Goal: Information Seeking & Learning: Find specific fact

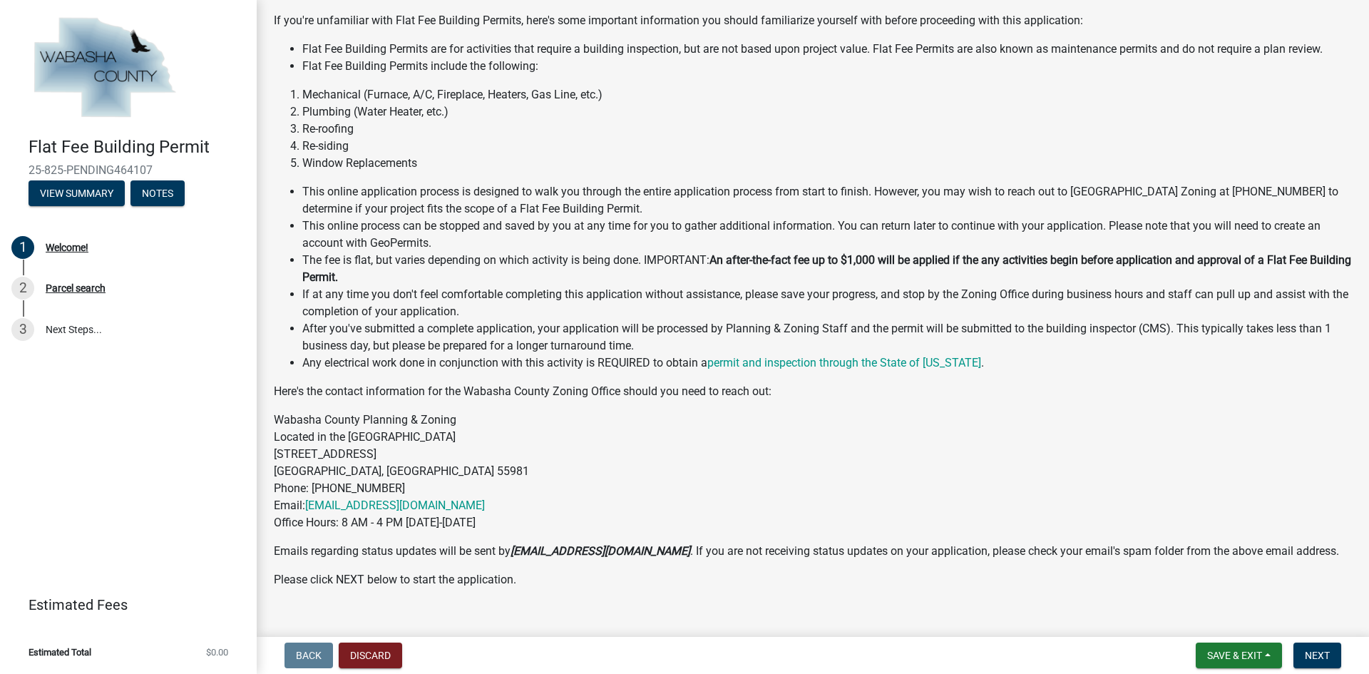
scroll to position [149, 0]
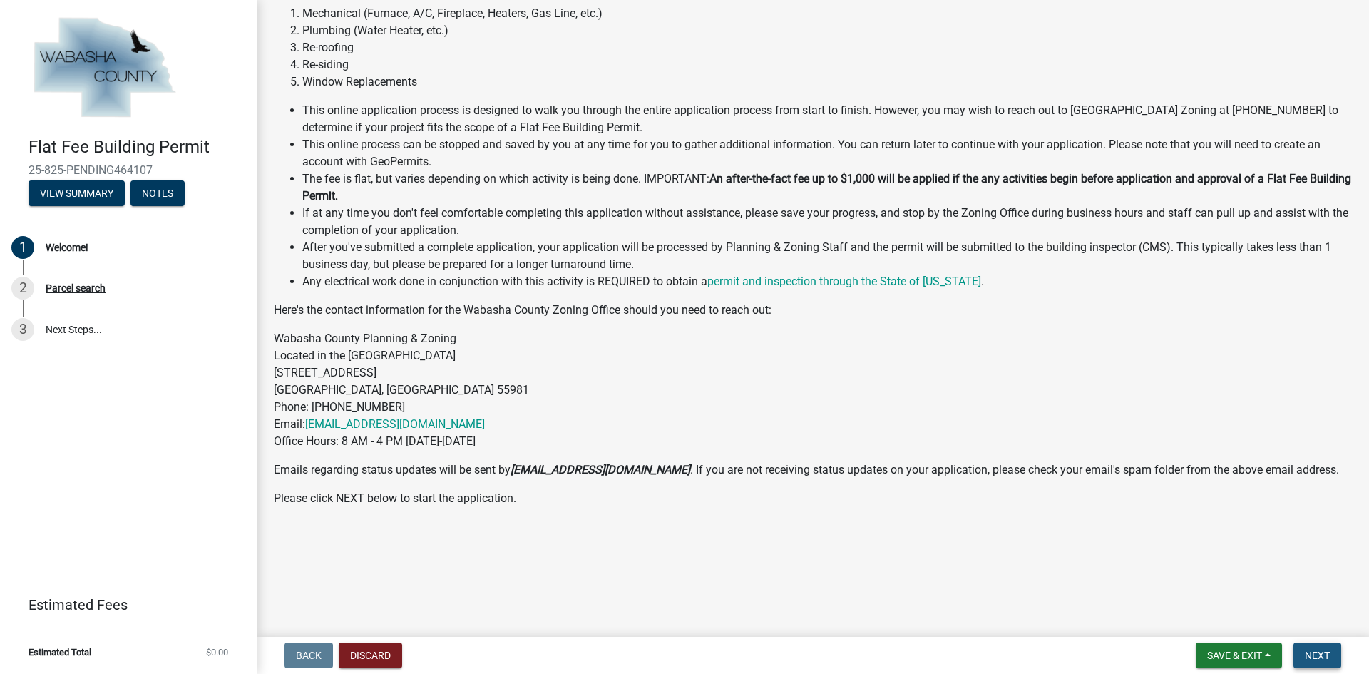
click at [1319, 658] on span "Next" at bounding box center [1317, 655] width 25 height 11
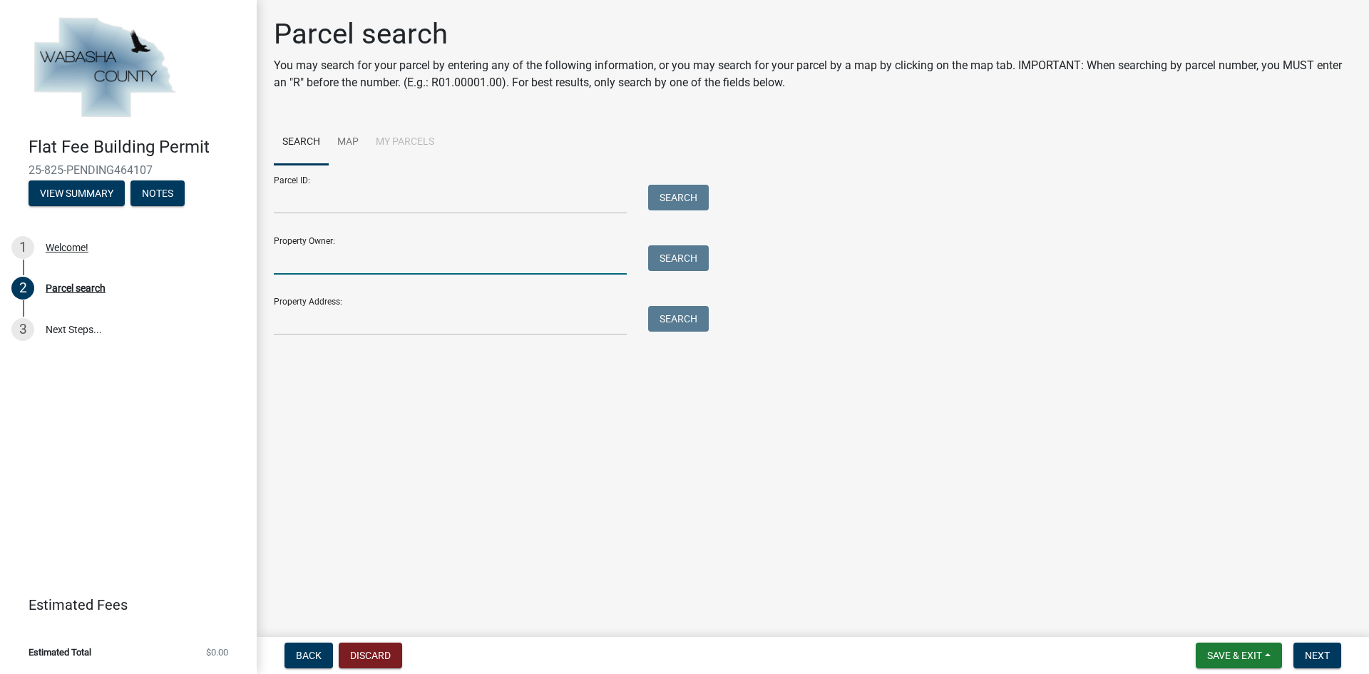
click at [317, 256] on input "Property Owner:" at bounding box center [450, 259] width 353 height 29
click at [326, 328] on input "Property Address:" at bounding box center [450, 320] width 353 height 29
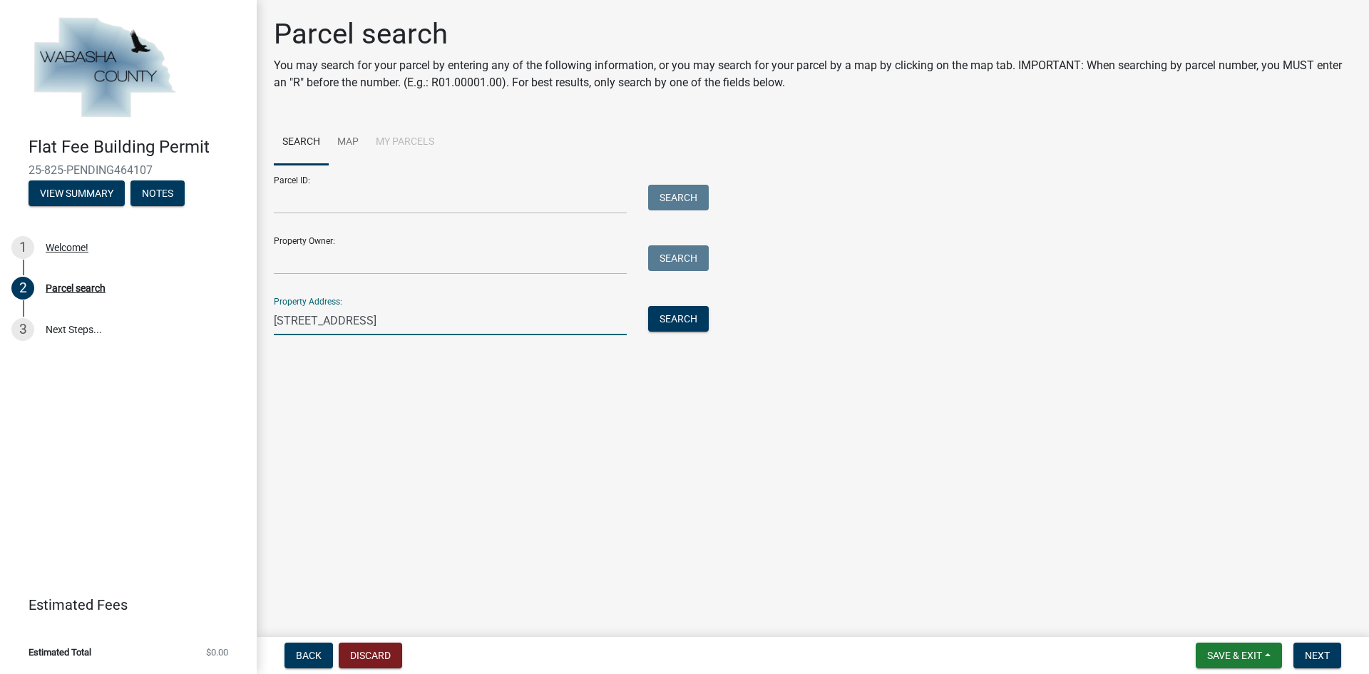
type input "[STREET_ADDRESS]"
click at [313, 245] on div "Property Owner: Search" at bounding box center [488, 249] width 428 height 49
click at [317, 252] on input "Property Owner:" at bounding box center [450, 259] width 353 height 29
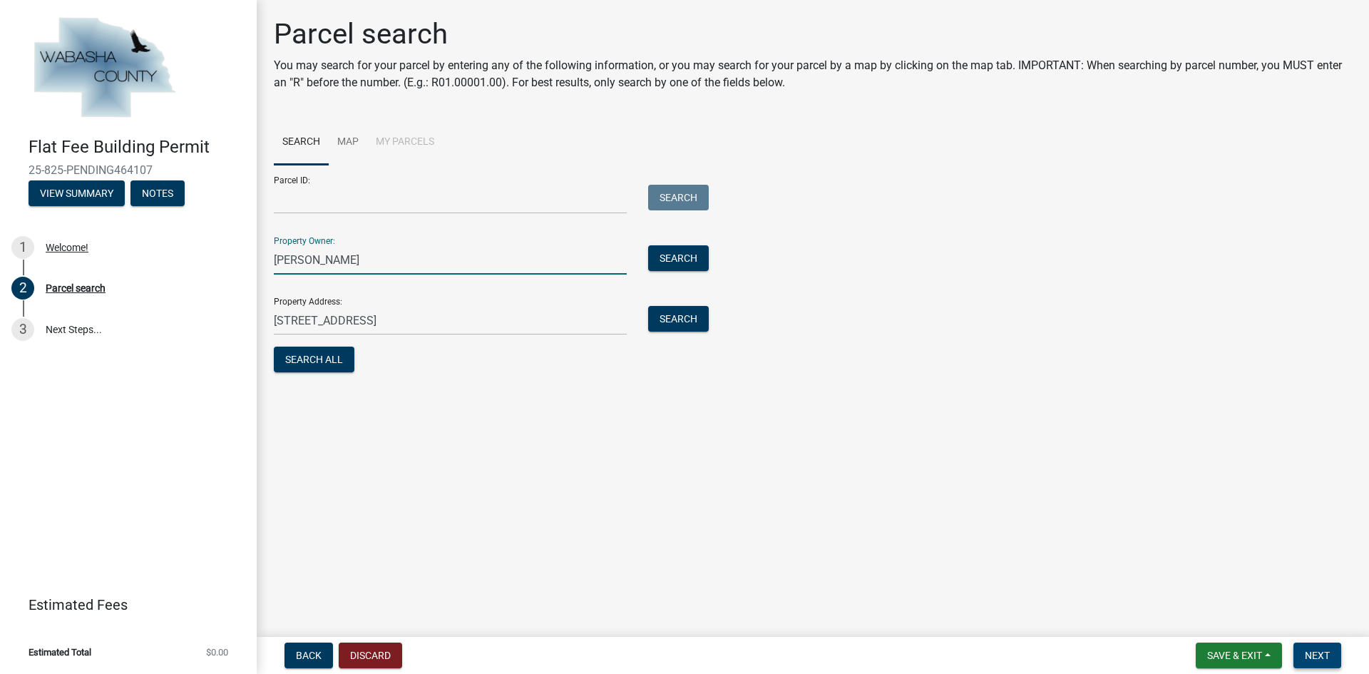
type input "[PERSON_NAME]"
click at [1315, 645] on button "Next" at bounding box center [1318, 656] width 48 height 26
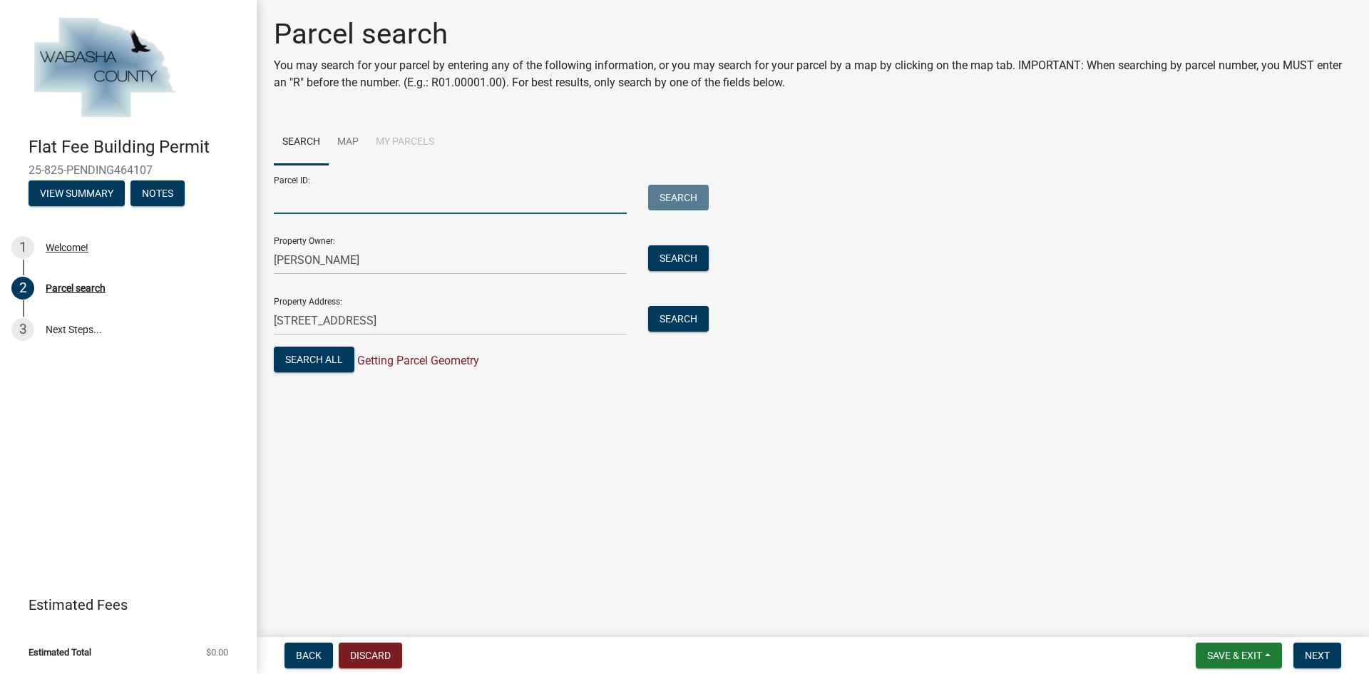
click at [355, 195] on input "Parcel ID:" at bounding box center [450, 199] width 353 height 29
click at [359, 145] on link "Map" at bounding box center [348, 143] width 39 height 46
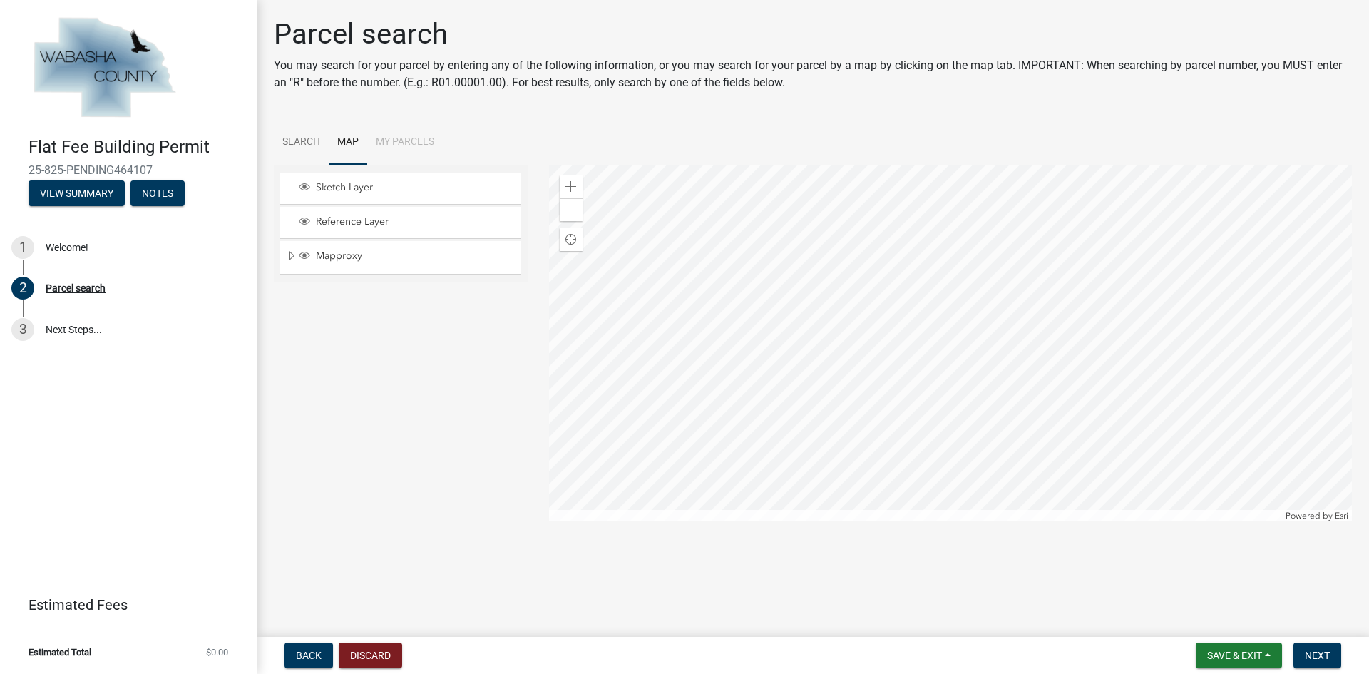
click at [392, 145] on li "My Parcels" at bounding box center [405, 143] width 76 height 46
click at [323, 141] on link "Search" at bounding box center [301, 143] width 55 height 46
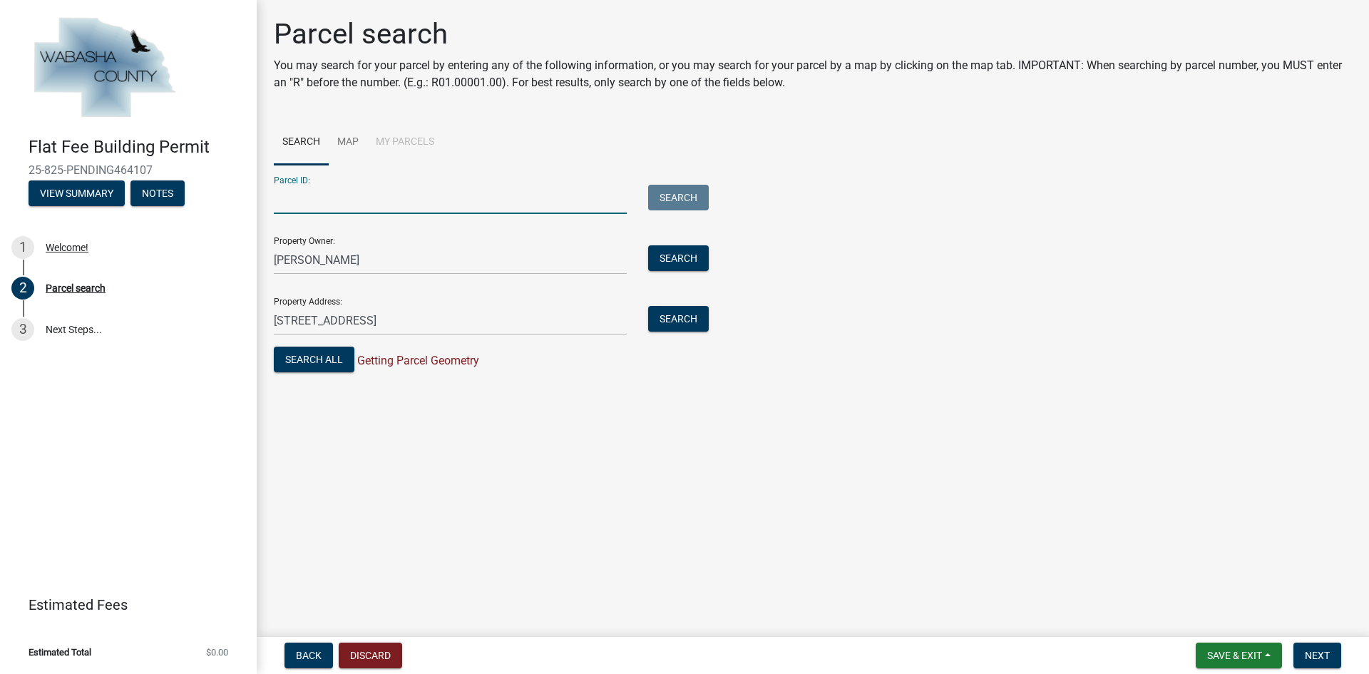
click at [318, 207] on input "Parcel ID:" at bounding box center [450, 199] width 353 height 29
type input "na"
click at [1308, 656] on span "Next" at bounding box center [1317, 655] width 25 height 11
click at [1317, 653] on span "Next" at bounding box center [1317, 655] width 25 height 11
drag, startPoint x: 339, startPoint y: 203, endPoint x: 198, endPoint y: 187, distance: 141.4
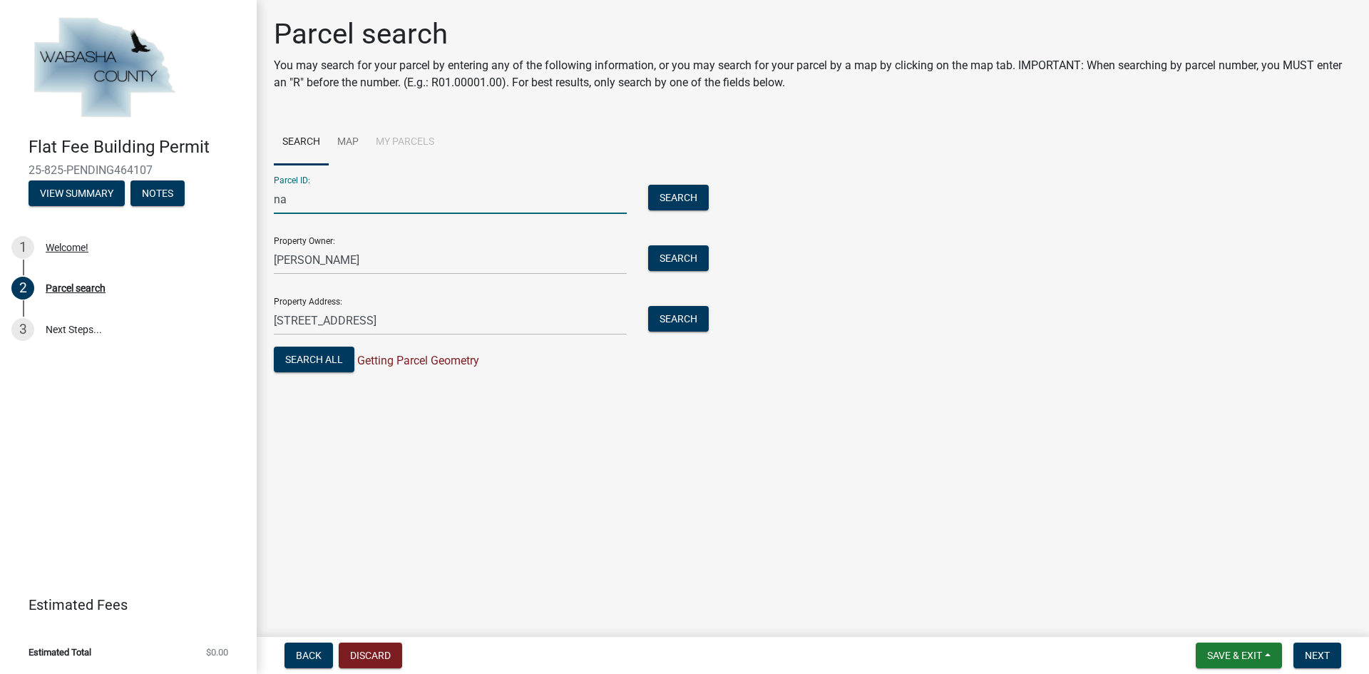
click at [198, 187] on div "Flat Fee Building Permit 25-825-PENDING464107 View Summary Notes 1 Welcome! 2 P…" at bounding box center [684, 337] width 1369 height 674
click at [399, 143] on li "My Parcels" at bounding box center [405, 143] width 76 height 46
click at [394, 143] on li "My Parcels" at bounding box center [405, 143] width 76 height 46
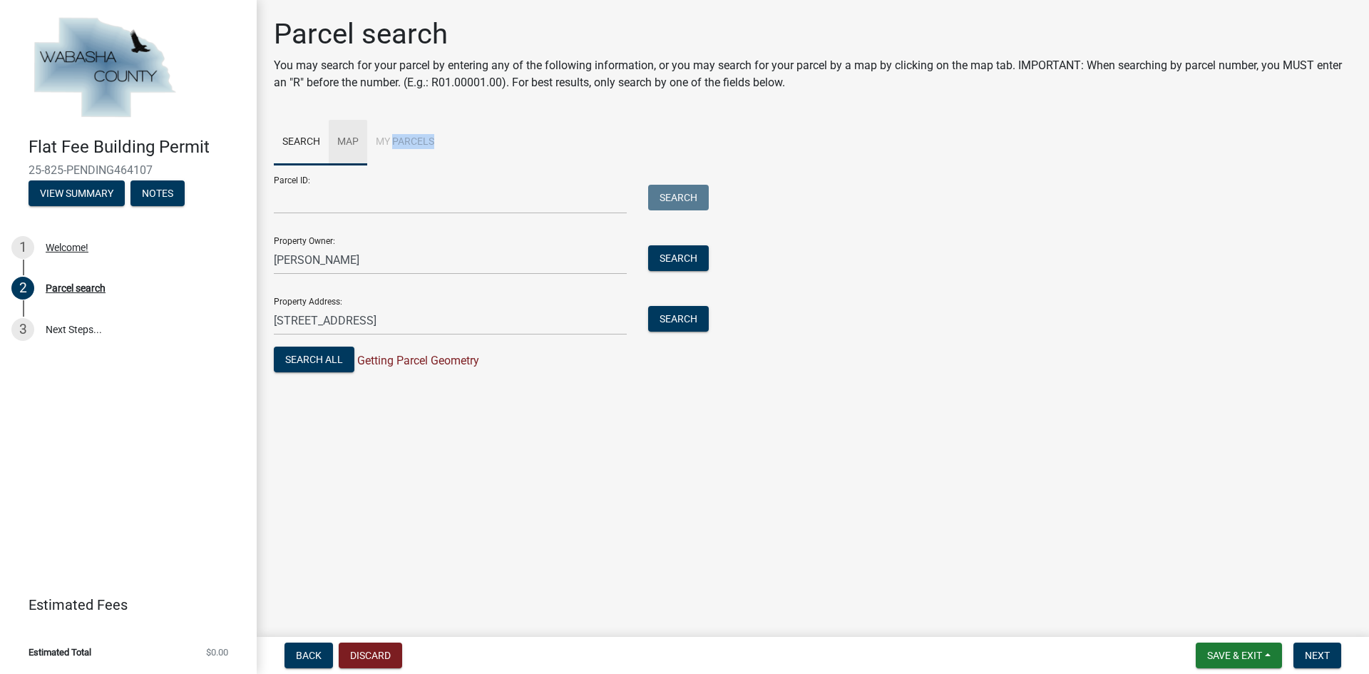
click at [359, 140] on link "Map" at bounding box center [348, 143] width 39 height 46
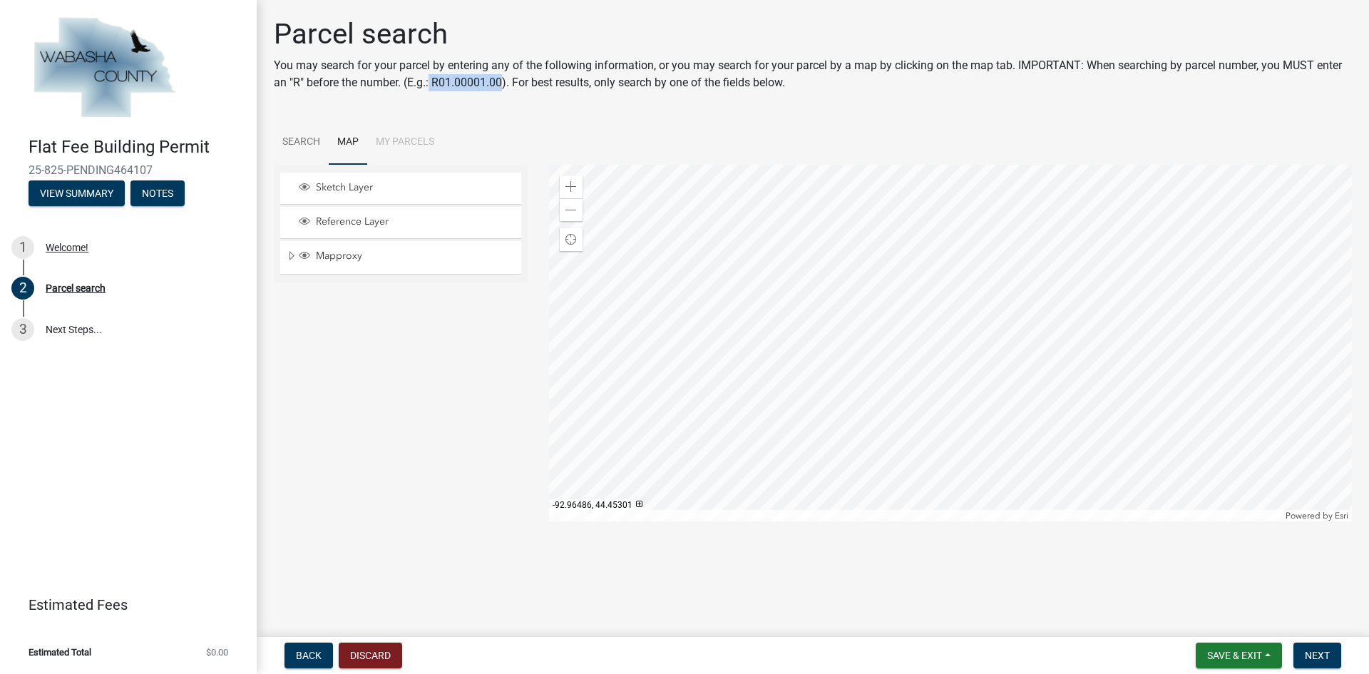
drag, startPoint x: 431, startPoint y: 79, endPoint x: 503, endPoint y: 88, distance: 72.6
click at [503, 88] on p "You may search for your parcel by entering any of the following information, or…" at bounding box center [813, 74] width 1078 height 34
copy p "R01.00001.00"
click at [315, 140] on link "Search" at bounding box center [301, 143] width 55 height 46
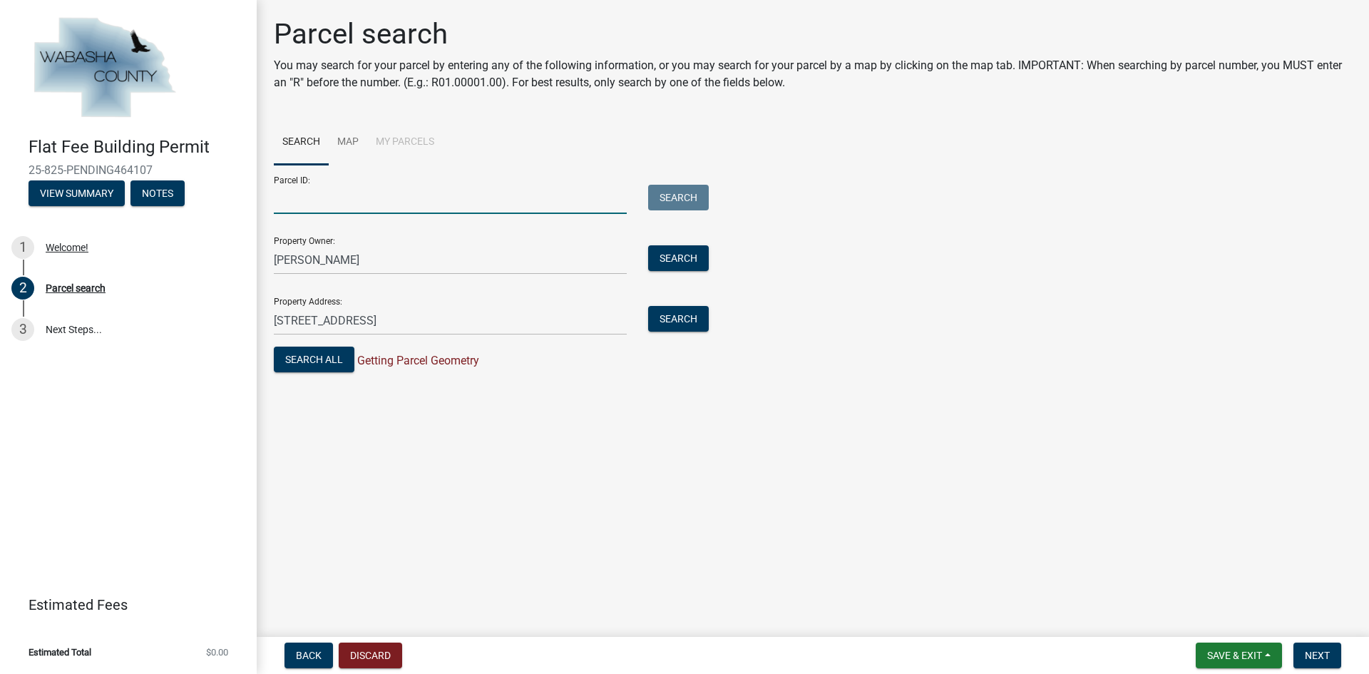
click at [347, 195] on input "Parcel ID:" at bounding box center [450, 199] width 353 height 29
paste input "R01.00001.00"
type input "R01.00001.00"
click at [1314, 650] on span "Next" at bounding box center [1317, 655] width 25 height 11
click at [1314, 655] on span "Next" at bounding box center [1317, 655] width 25 height 11
